Goal: Browse casually: Explore the website without a specific task or goal

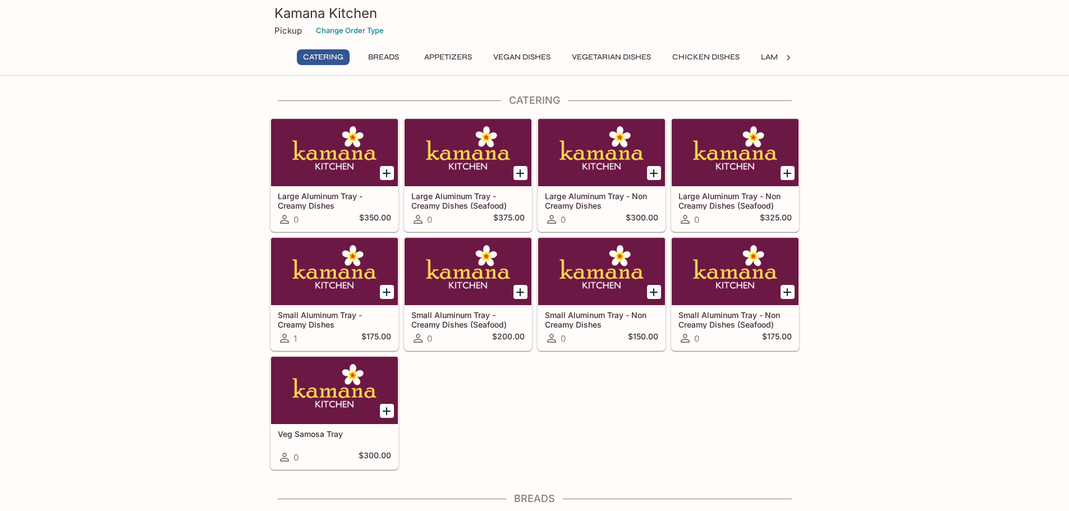
click at [342, 278] on div at bounding box center [334, 271] width 127 height 67
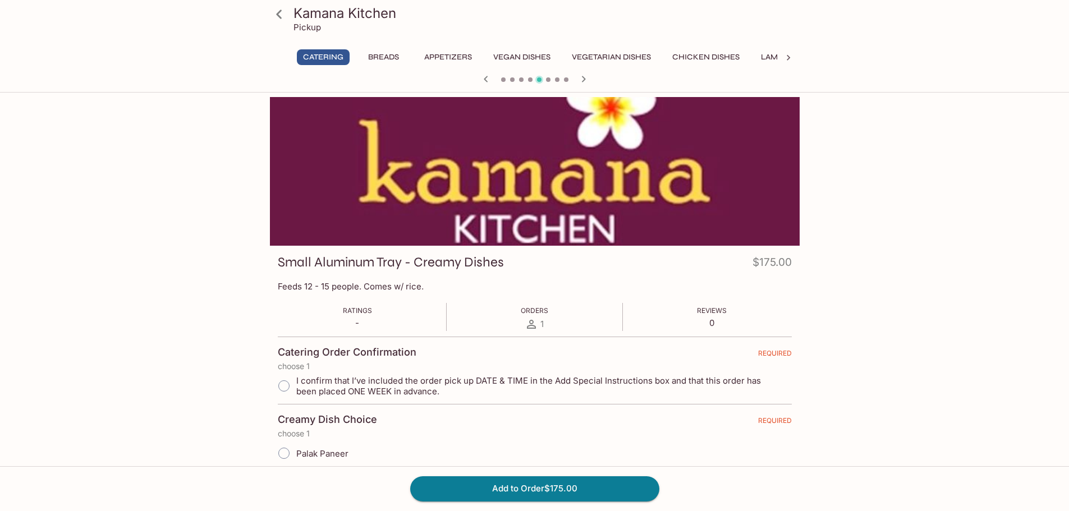
click at [672, 187] on div at bounding box center [535, 171] width 530 height 149
click at [715, 61] on button "Chicken Dishes" at bounding box center [706, 57] width 80 height 16
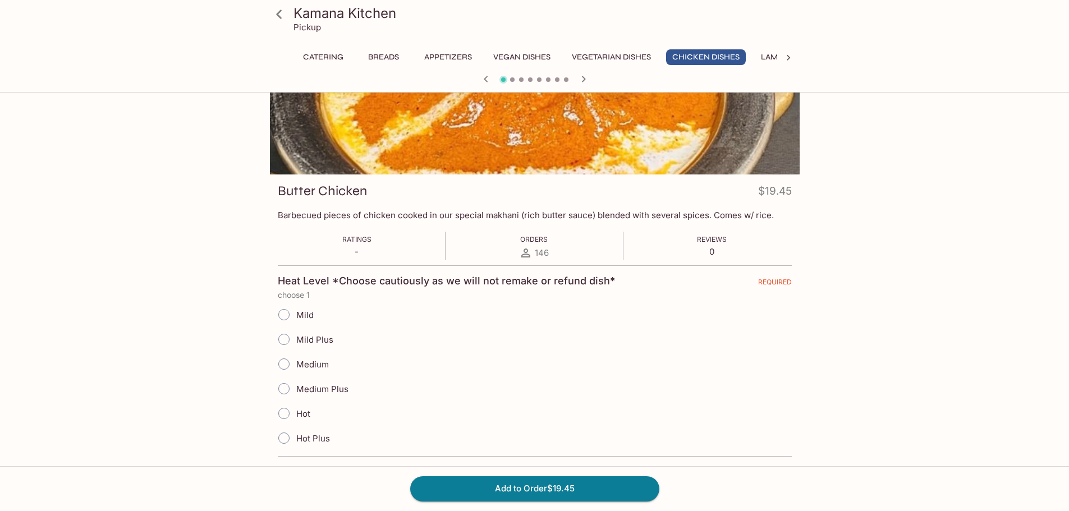
scroll to position [168, 0]
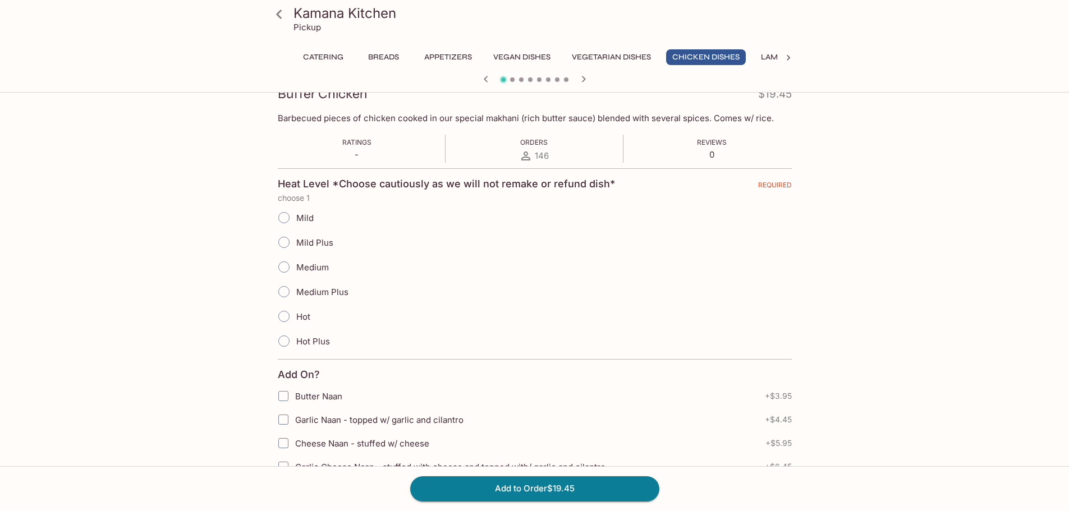
click at [319, 55] on button "Catering" at bounding box center [323, 57] width 53 height 16
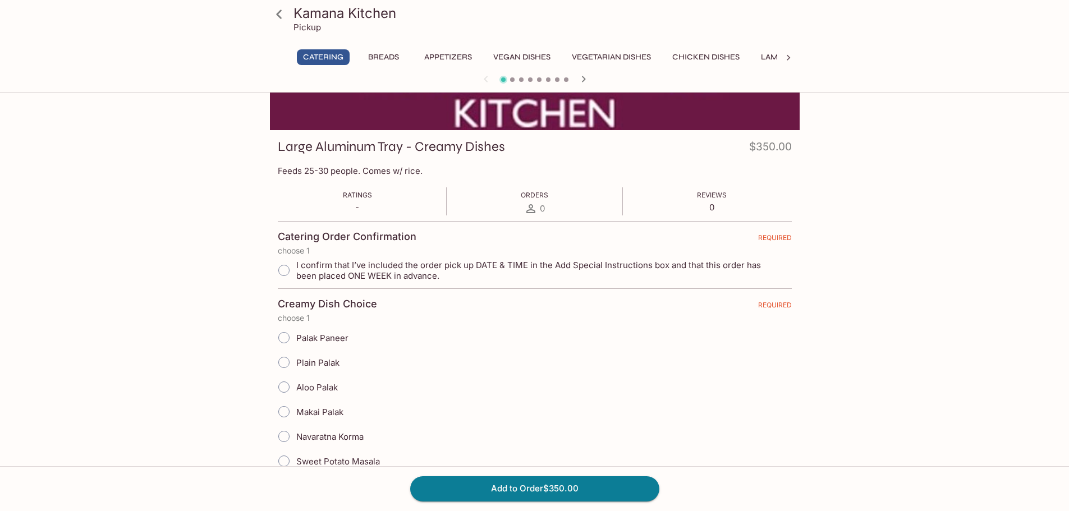
scroll to position [56, 0]
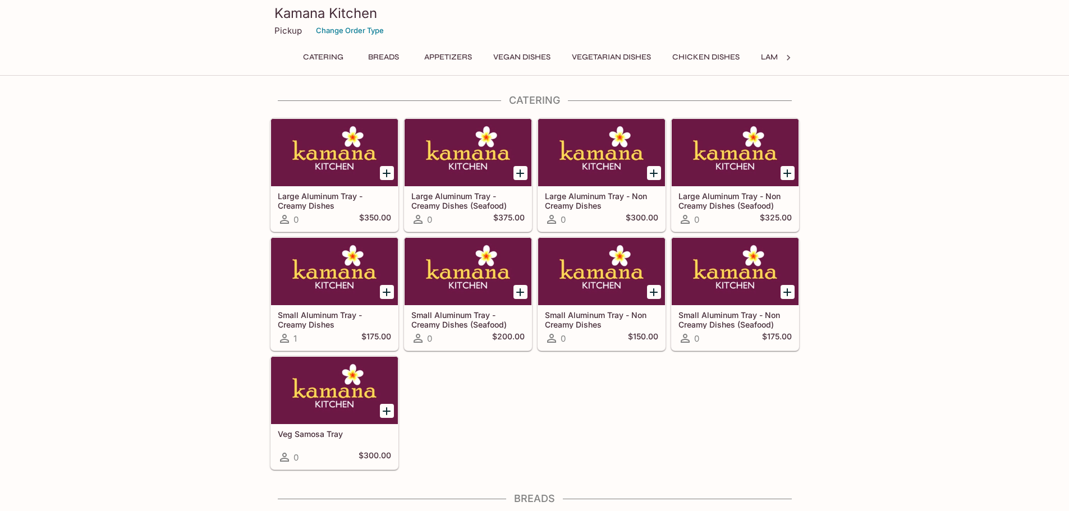
click at [384, 57] on button "Breads" at bounding box center [384, 57] width 51 height 16
click at [512, 52] on button "Vegan Dishes" at bounding box center [518, 57] width 70 height 16
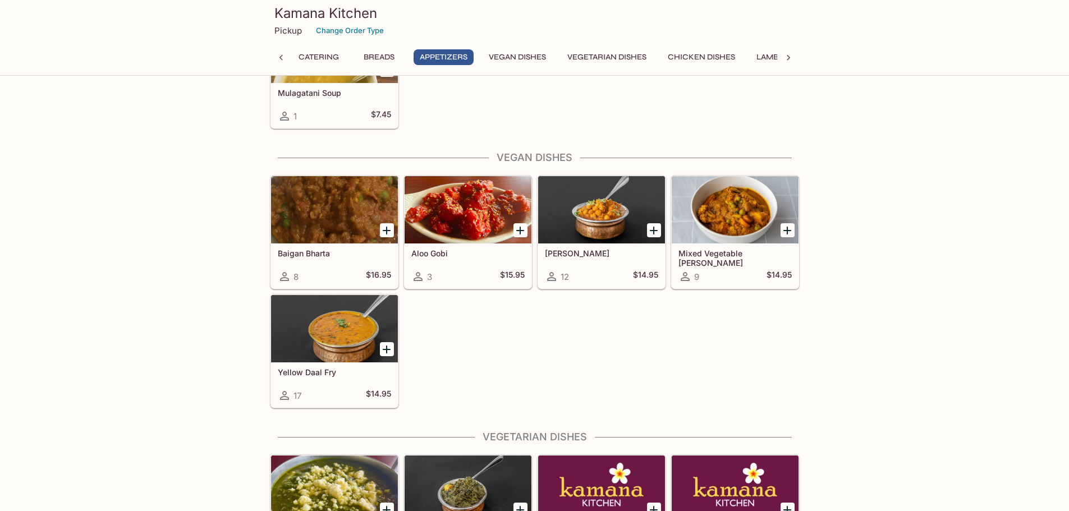
click at [334, 222] on div at bounding box center [334, 209] width 127 height 67
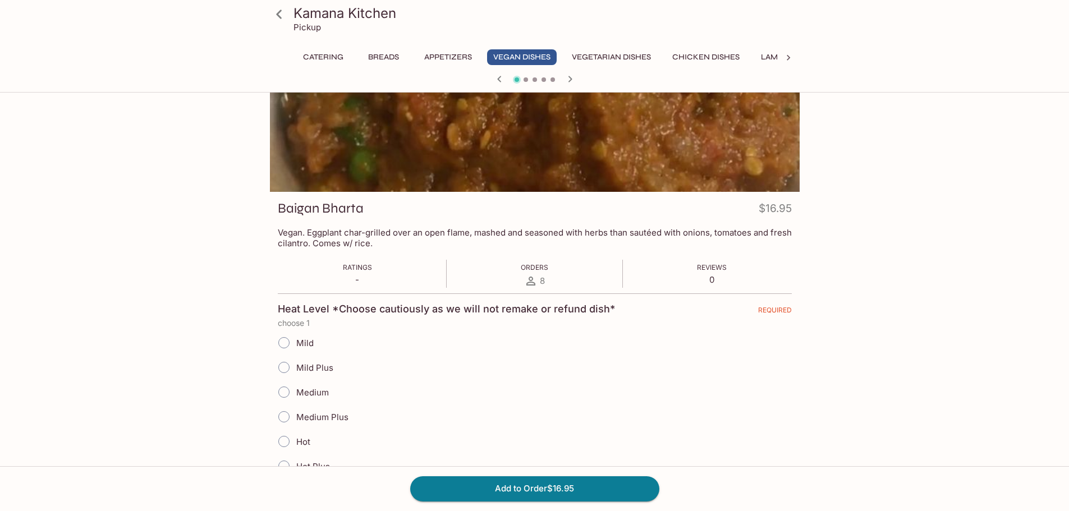
scroll to position [112, 0]
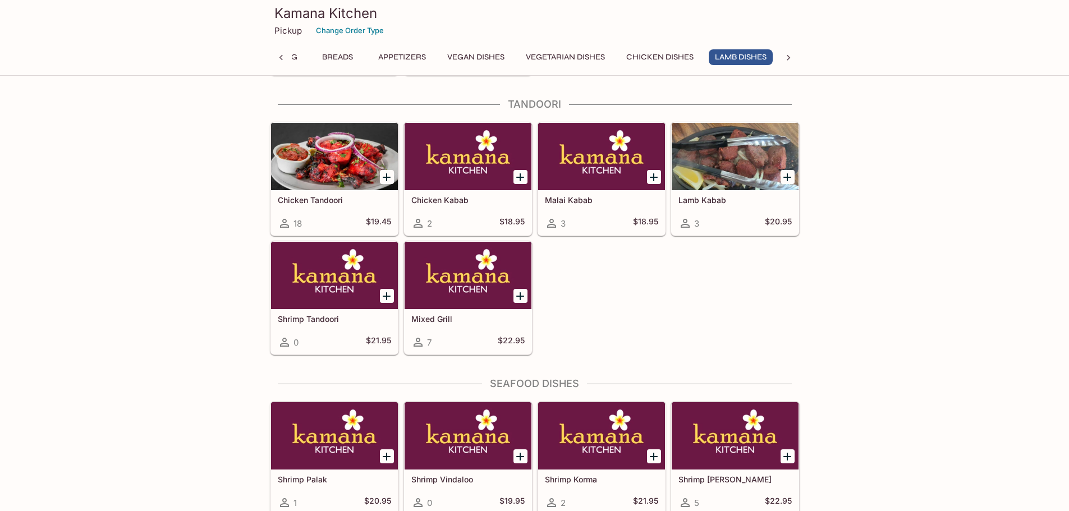
scroll to position [2622, 0]
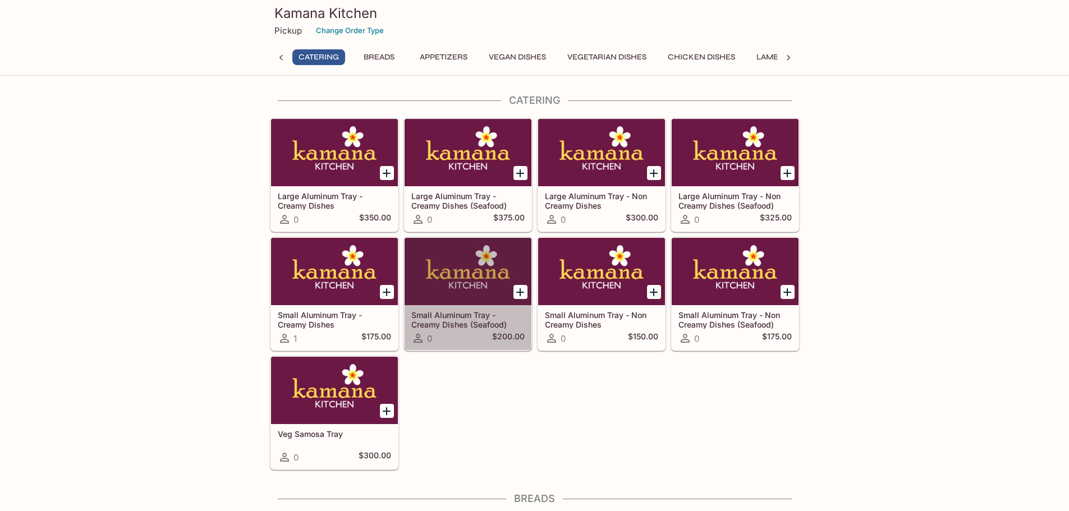
click at [479, 263] on div at bounding box center [468, 271] width 127 height 67
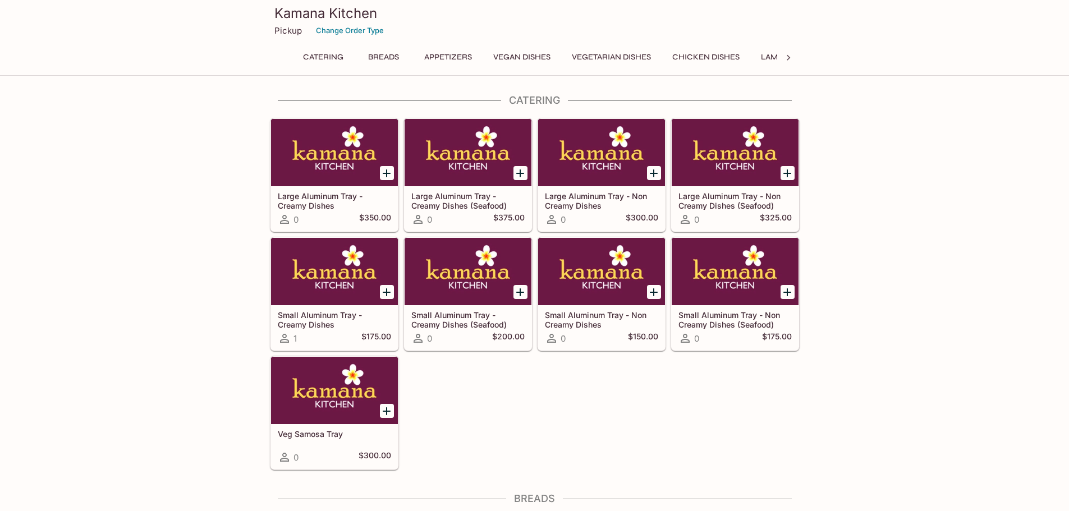
click at [317, 54] on button "Catering" at bounding box center [323, 57] width 53 height 16
click at [288, 31] on p "Pickup" at bounding box center [287, 30] width 27 height 11
drag, startPoint x: 306, startPoint y: 18, endPoint x: 292, endPoint y: 18, distance: 14.0
click at [299, 17] on h3 "Kamana Kitchen" at bounding box center [534, 12] width 521 height 17
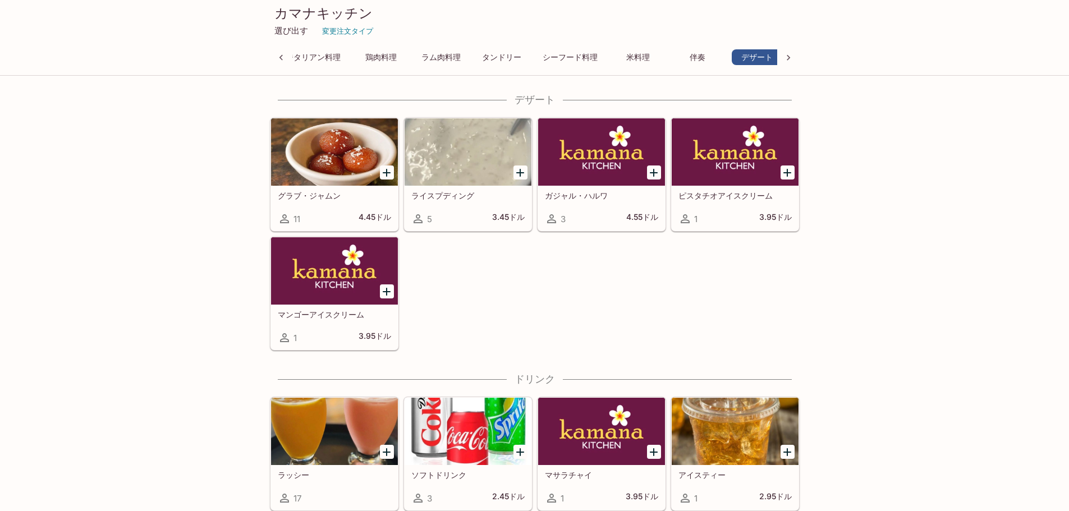
scroll to position [0, 285]
